Goal: Navigation & Orientation: Find specific page/section

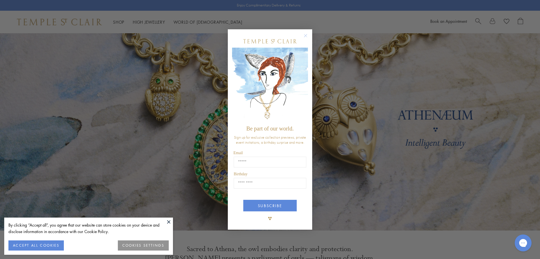
click at [169, 222] on button at bounding box center [169, 221] width 8 height 8
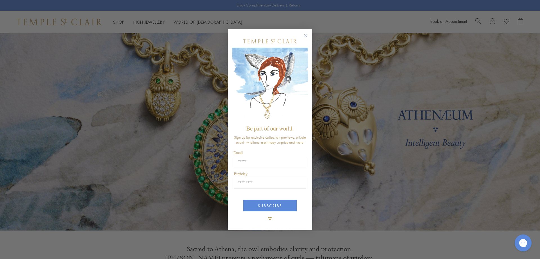
click at [307, 35] on circle "Close dialog" at bounding box center [305, 35] width 7 height 7
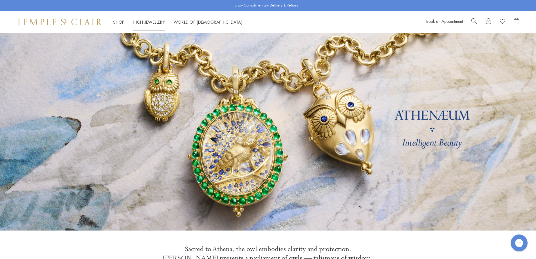
click at [145, 23] on link "High Jewellery High Jewellery" at bounding box center [149, 22] width 32 height 6
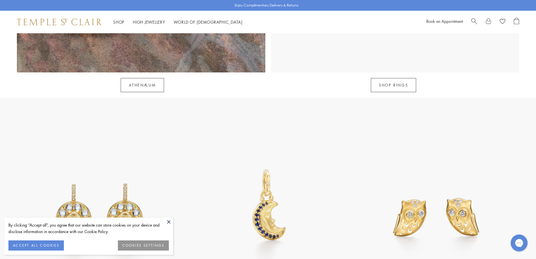
scroll to position [844, 0]
